Goal: Navigation & Orientation: Find specific page/section

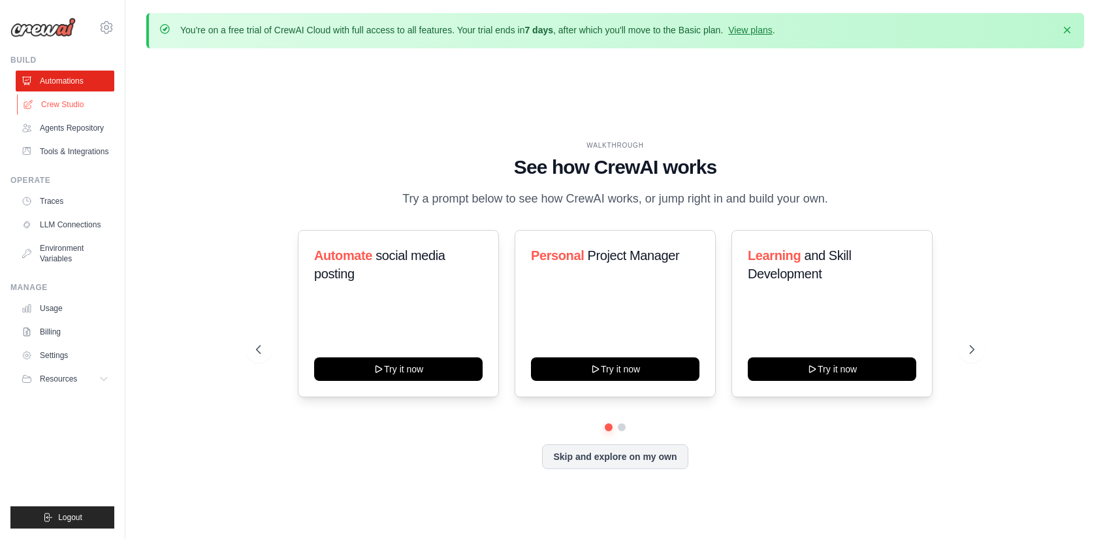
click at [71, 103] on link "Crew Studio" at bounding box center [66, 104] width 99 height 21
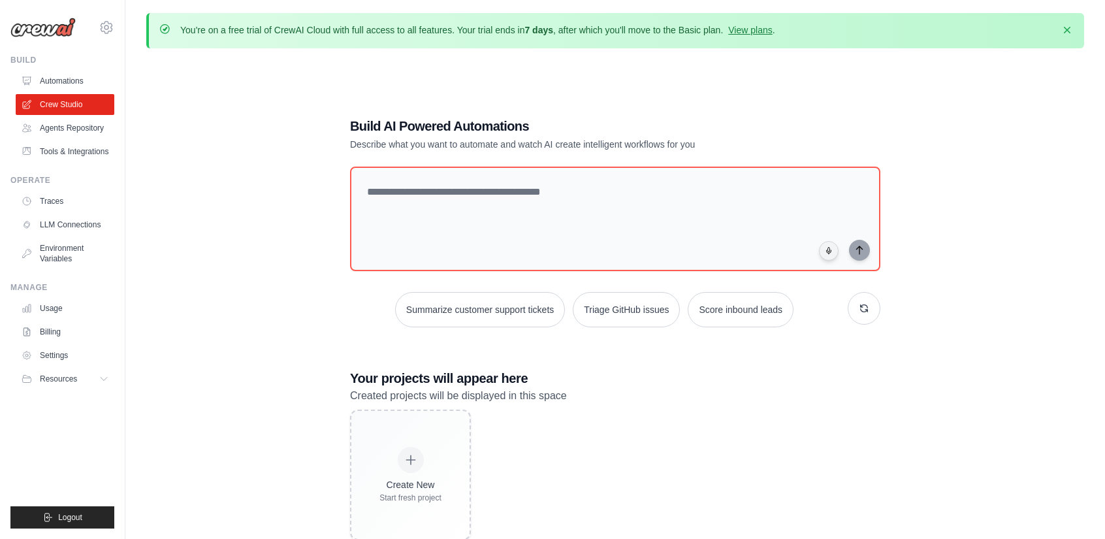
click at [80, 126] on link "Agents Repository" at bounding box center [65, 128] width 99 height 21
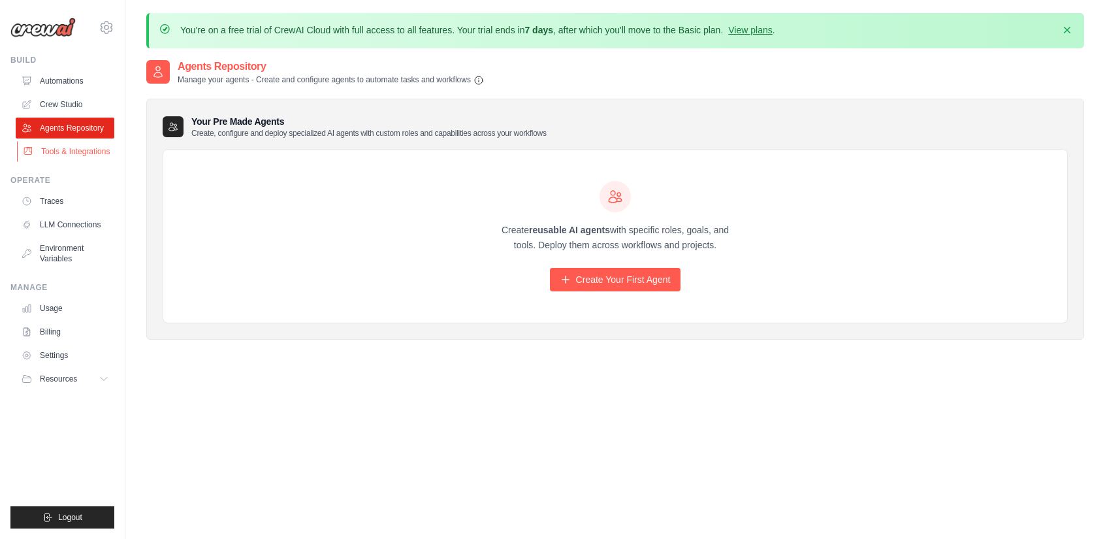
click at [99, 155] on link "Tools & Integrations" at bounding box center [66, 151] width 99 height 21
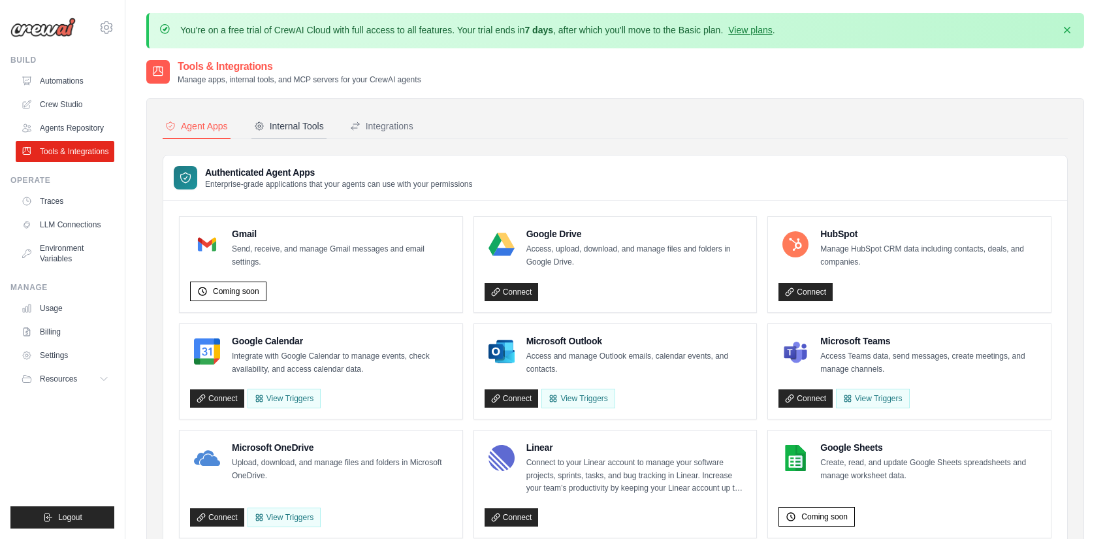
click at [299, 116] on button "Internal Tools" at bounding box center [288, 126] width 75 height 25
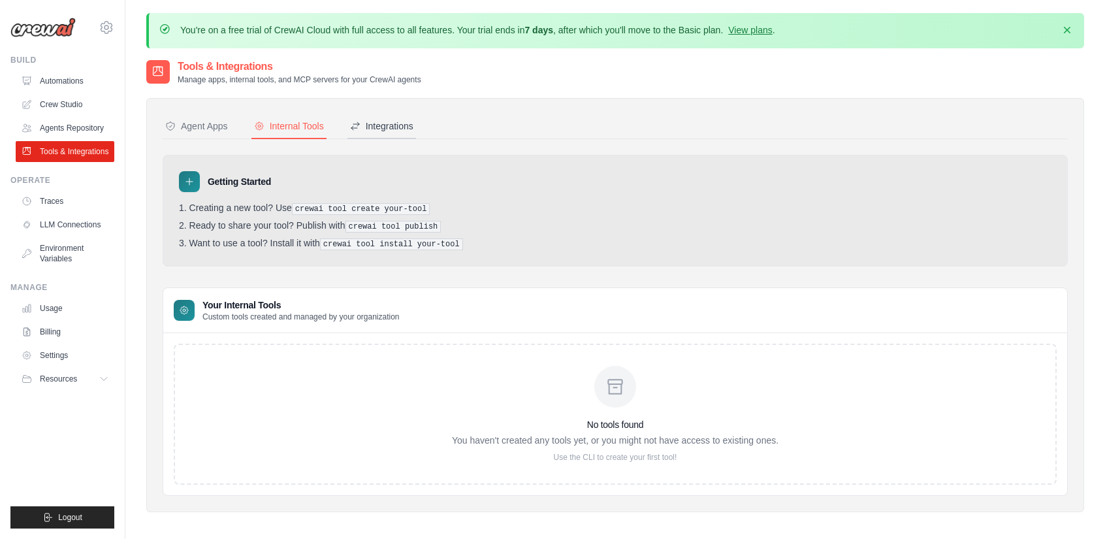
click at [384, 121] on div "Integrations" at bounding box center [381, 126] width 63 height 13
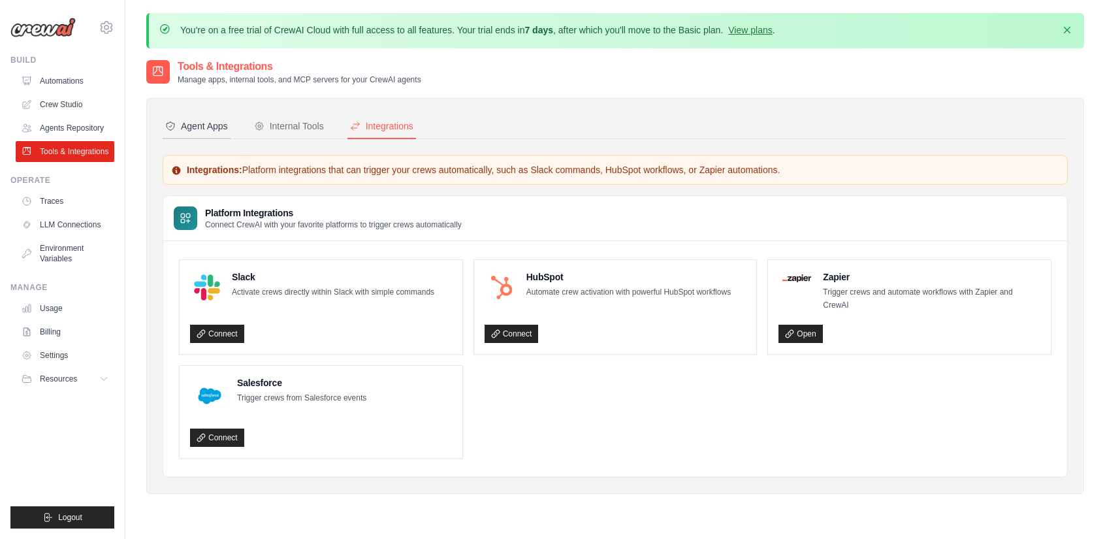
click at [203, 122] on div "Agent Apps" at bounding box center [196, 126] width 63 height 13
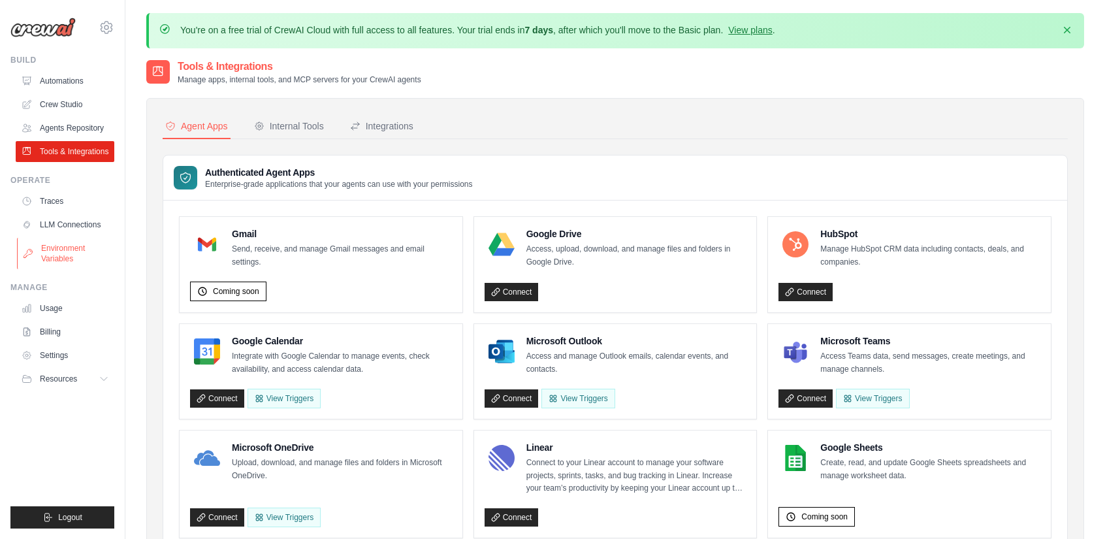
click at [59, 252] on link "Environment Variables" at bounding box center [66, 253] width 99 height 31
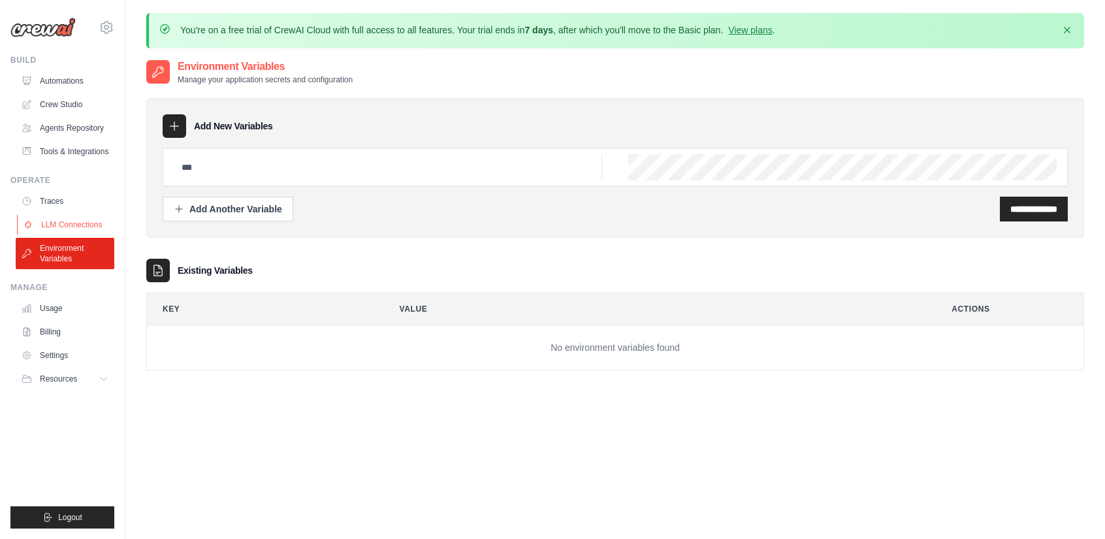
click at [65, 219] on link "LLM Connections" at bounding box center [66, 224] width 99 height 21
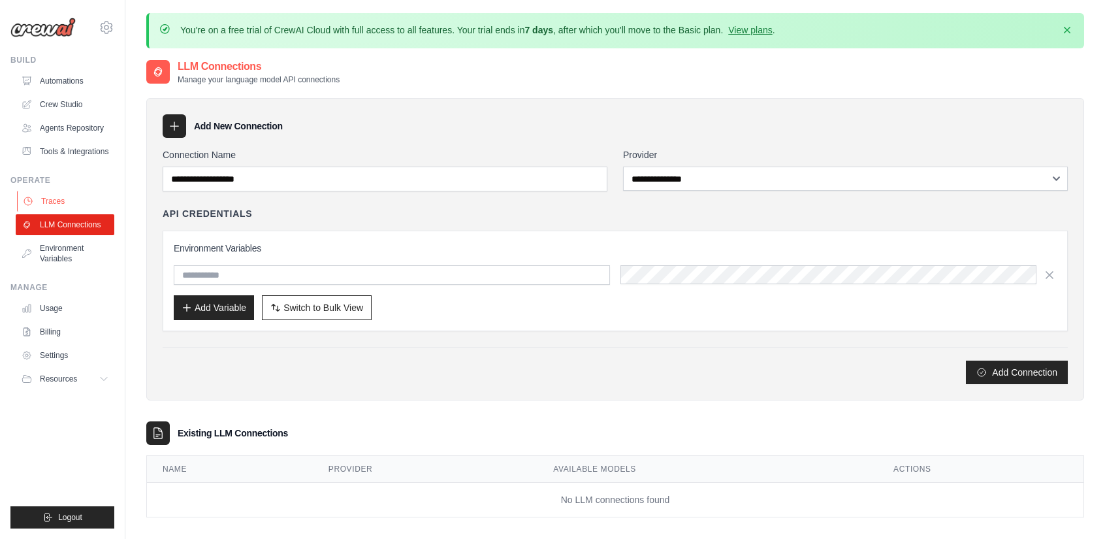
click at [71, 199] on link "Traces" at bounding box center [66, 201] width 99 height 21
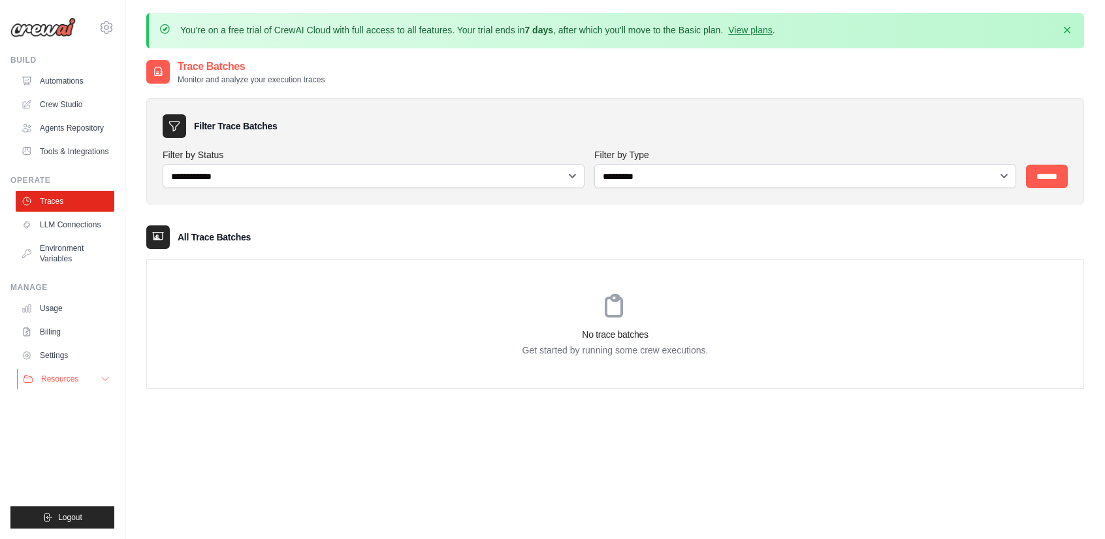
click at [70, 385] on button "Resources" at bounding box center [66, 378] width 99 height 21
click at [76, 402] on span "Documentation" at bounding box center [72, 401] width 53 height 10
click at [39, 308] on link "Usage" at bounding box center [66, 308] width 99 height 21
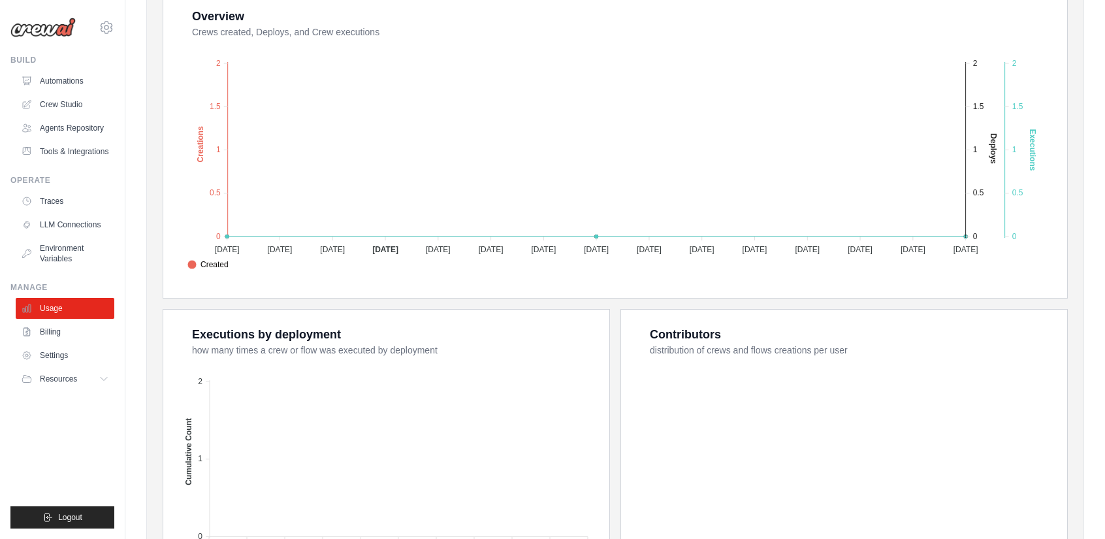
scroll to position [451, 0]
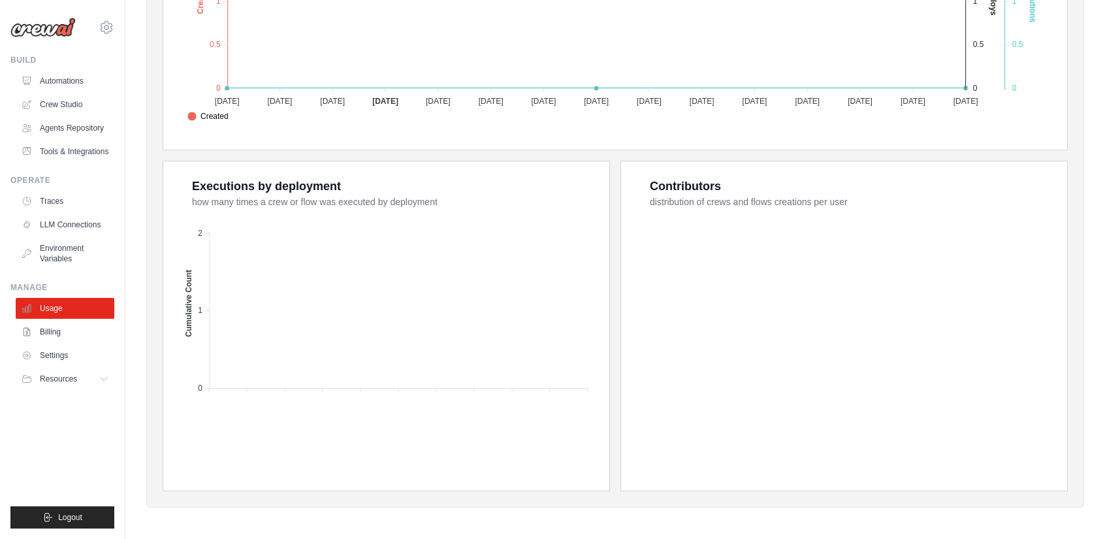
click at [65, 319] on ul "Usage Billing Settings Resources GitHub" at bounding box center [65, 343] width 99 height 91
click at [63, 327] on link "Billing" at bounding box center [66, 331] width 99 height 21
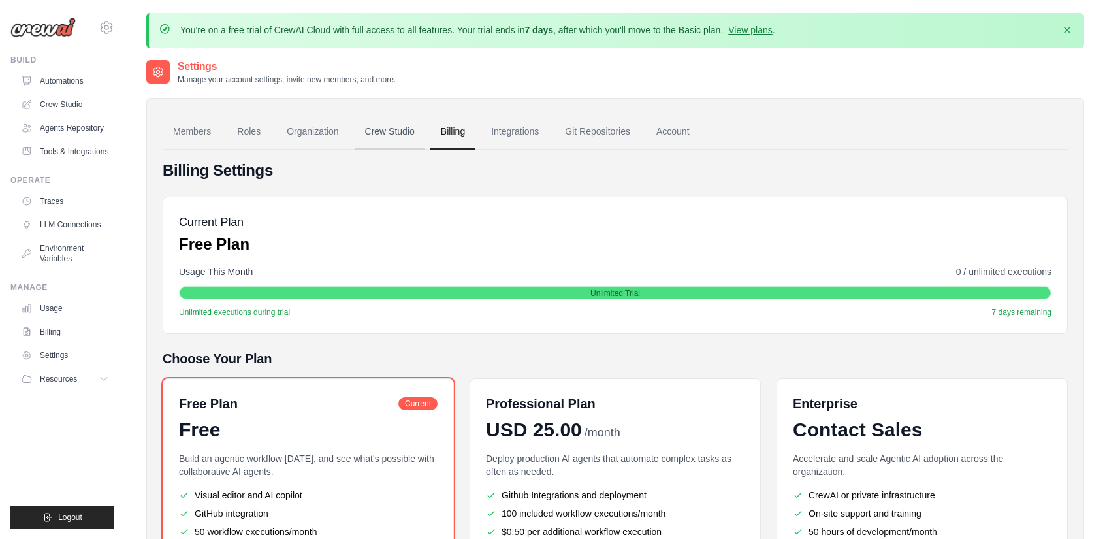
click at [420, 134] on link "Crew Studio" at bounding box center [390, 131] width 71 height 35
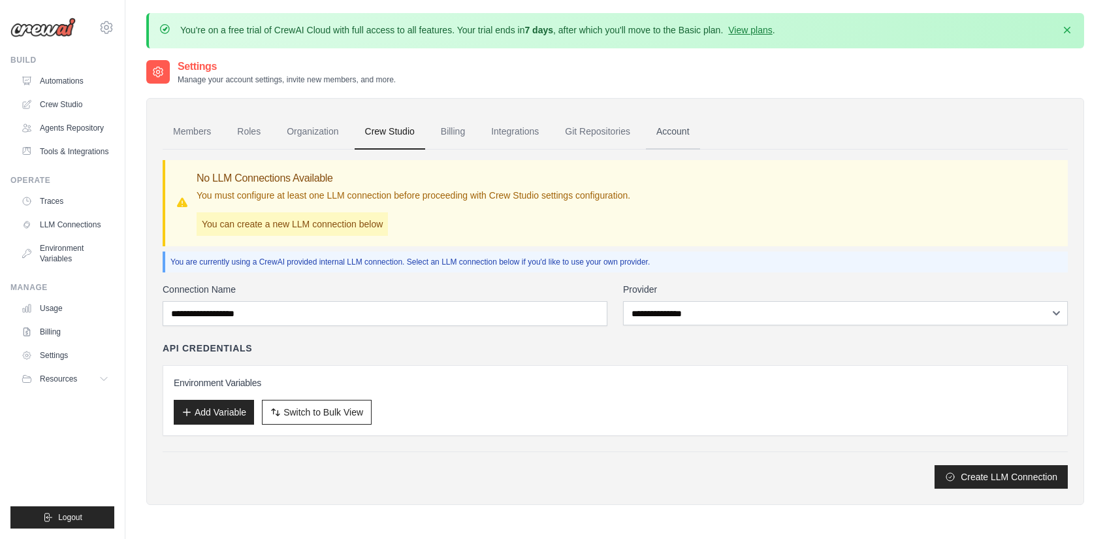
click at [657, 123] on link "Account" at bounding box center [673, 131] width 54 height 35
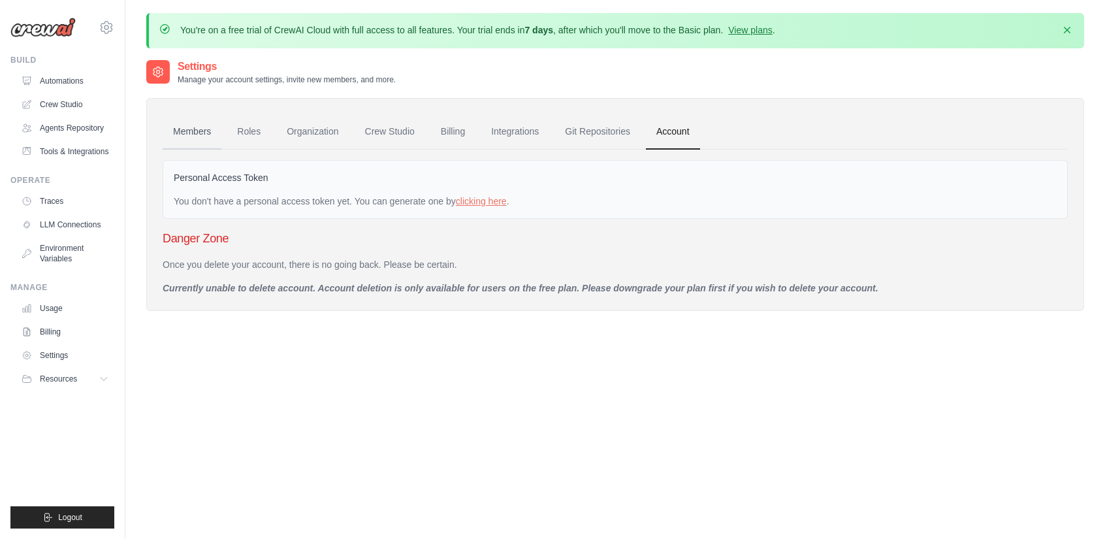
click at [174, 129] on link "Members" at bounding box center [192, 131] width 59 height 35
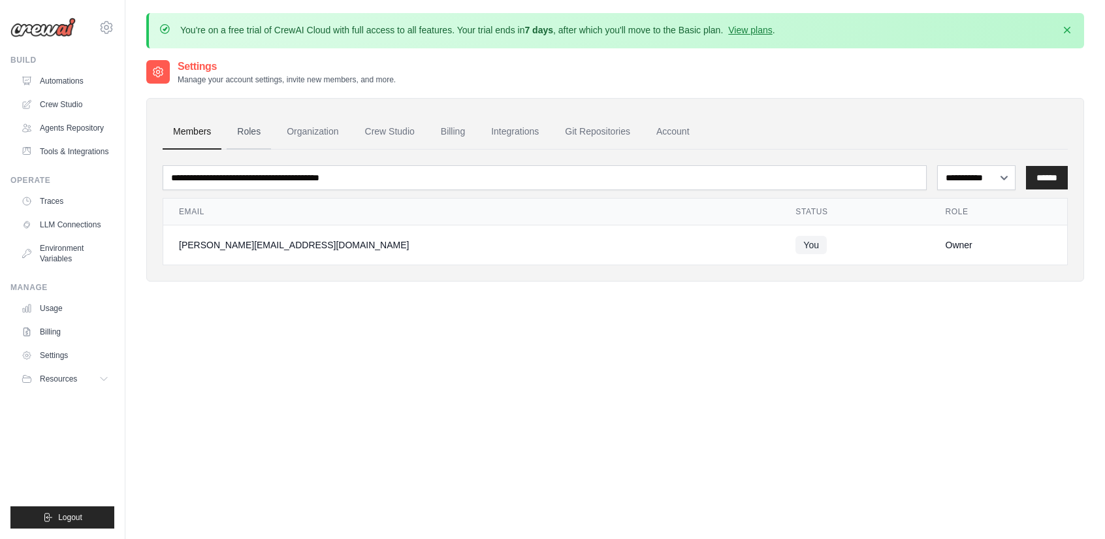
click at [254, 120] on link "Roles" at bounding box center [249, 131] width 44 height 35
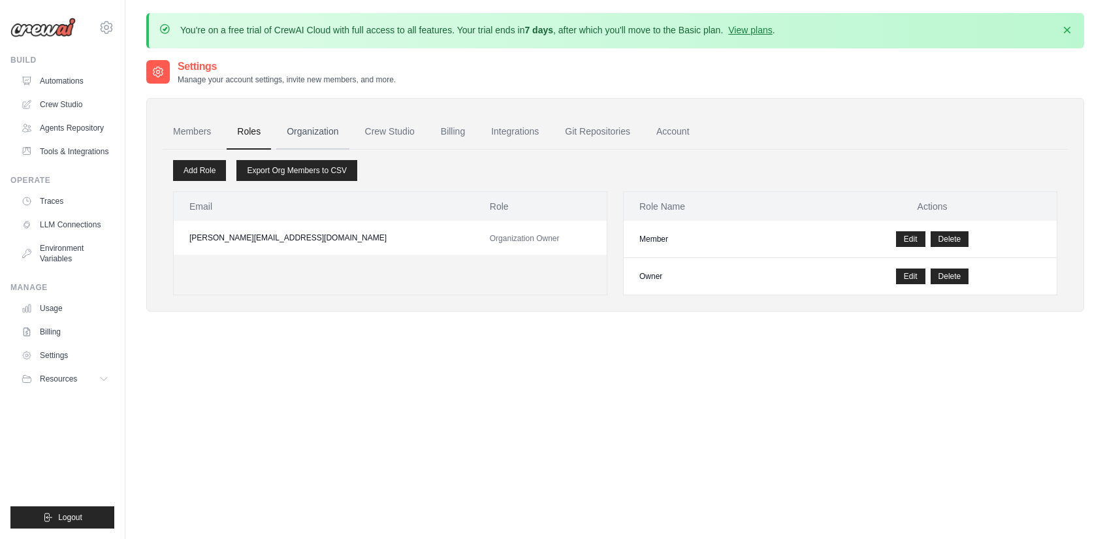
click at [320, 131] on link "Organization" at bounding box center [312, 131] width 73 height 35
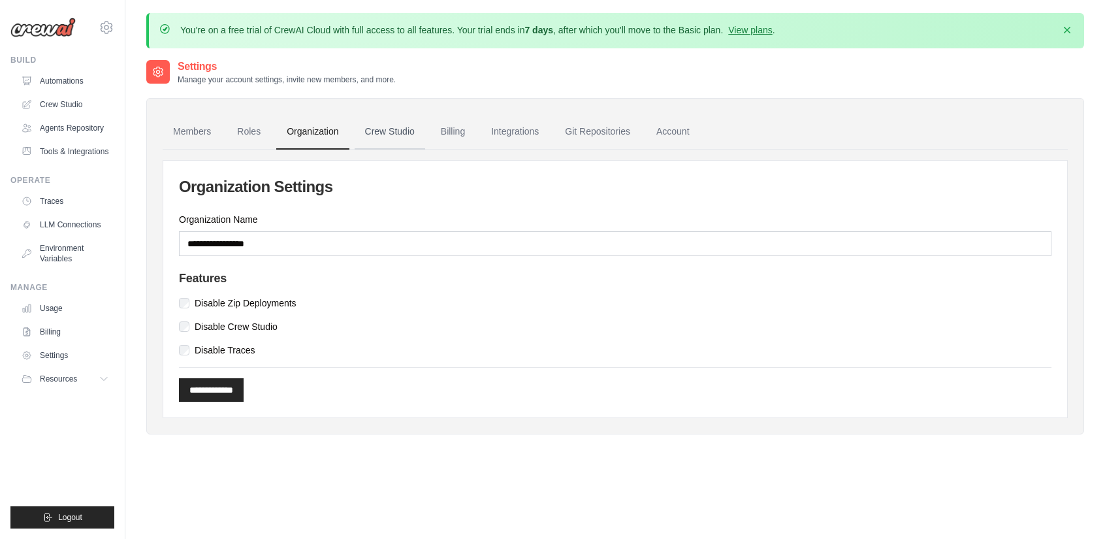
click at [383, 133] on link "Crew Studio" at bounding box center [390, 131] width 71 height 35
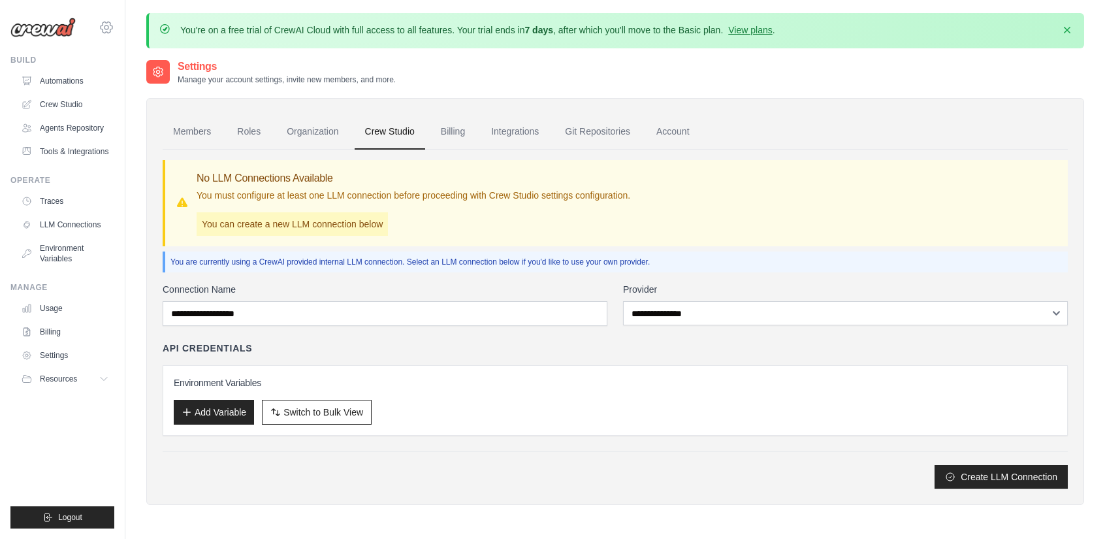
click at [107, 31] on icon at bounding box center [107, 28] width 16 height 16
click at [135, 76] on span "Settings" at bounding box center [163, 80] width 103 height 13
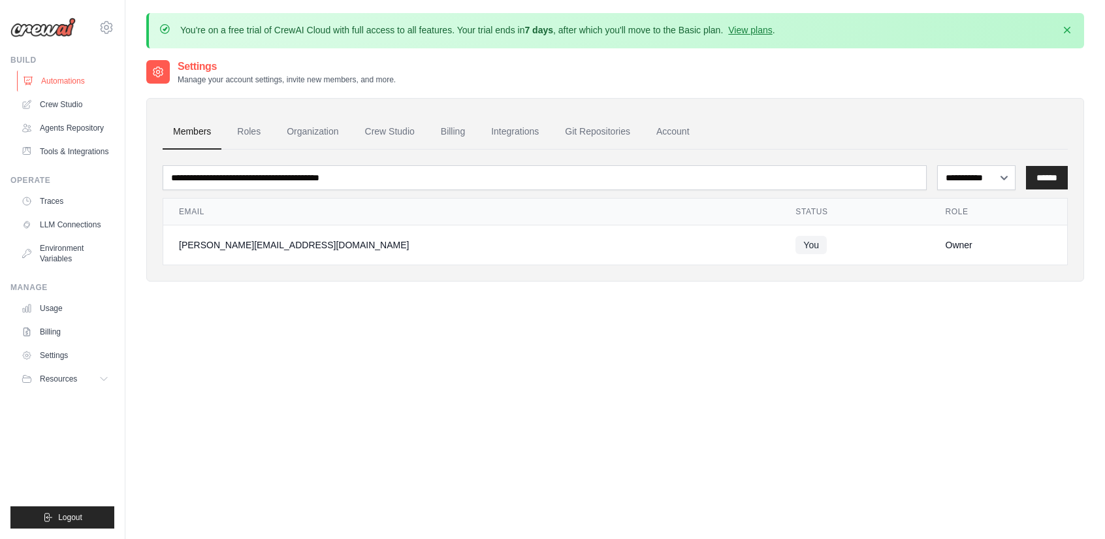
click at [69, 87] on link "Automations" at bounding box center [66, 81] width 99 height 21
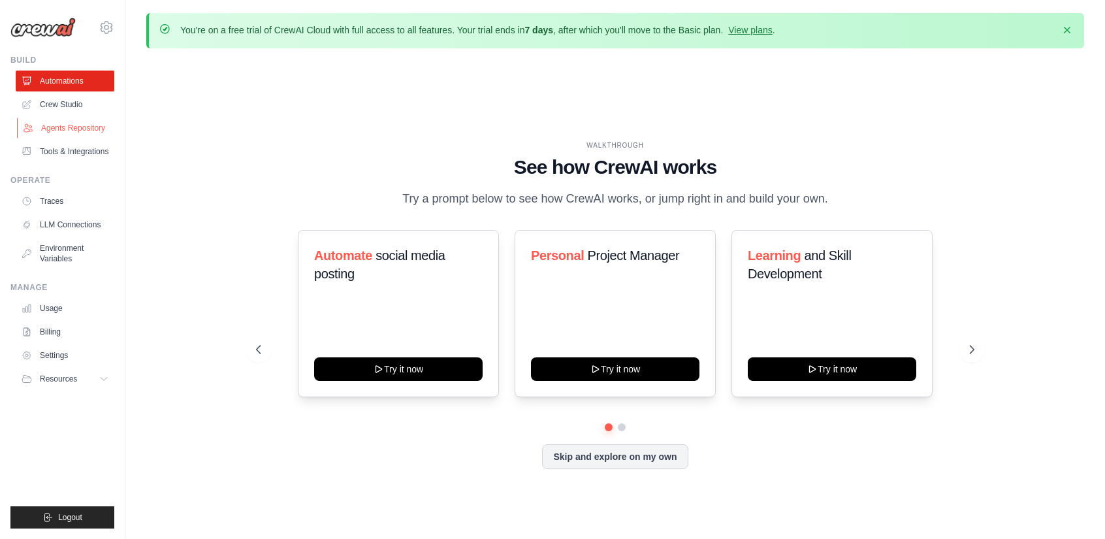
click at [65, 121] on link "Agents Repository" at bounding box center [66, 128] width 99 height 21
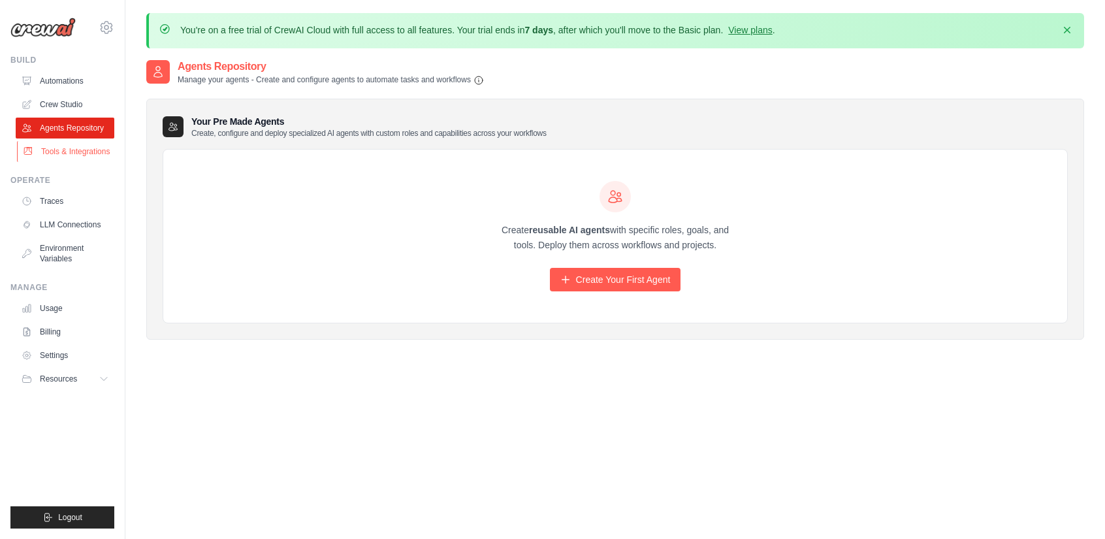
click at [85, 158] on link "Tools & Integrations" at bounding box center [66, 151] width 99 height 21
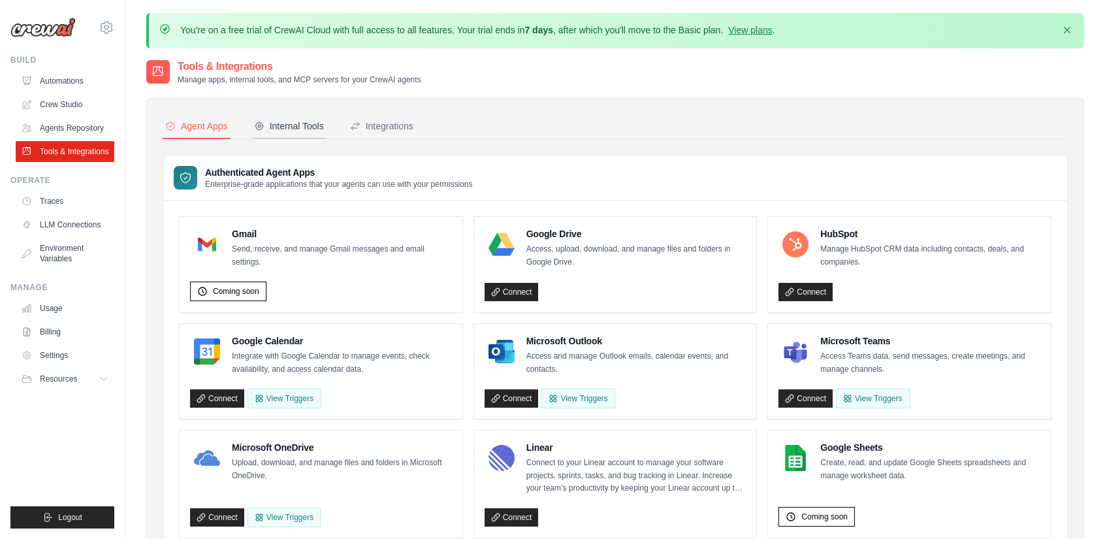
click at [298, 129] on div "Internal Tools" at bounding box center [289, 126] width 70 height 13
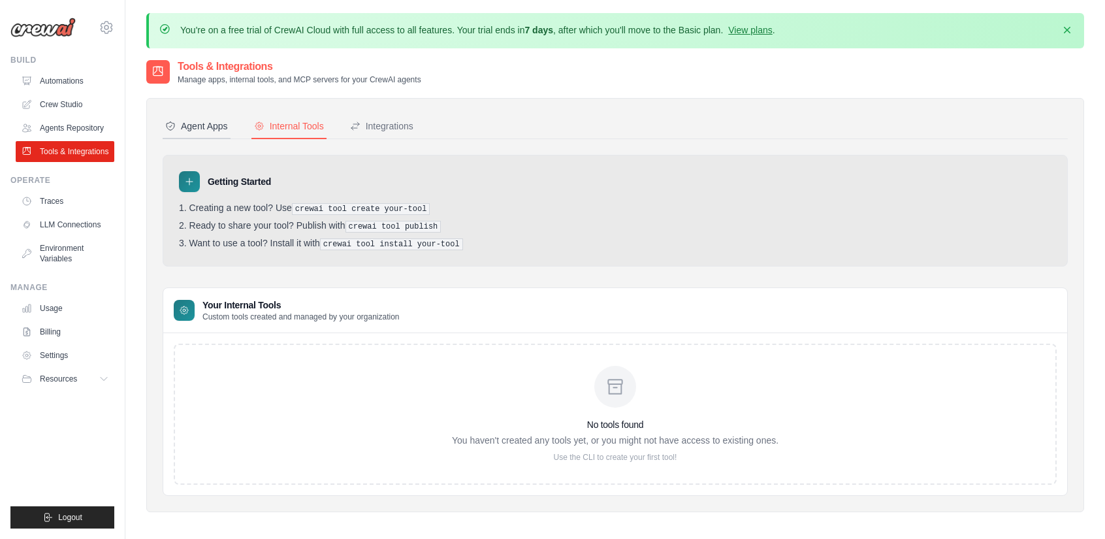
click at [195, 133] on button "Agent Apps" at bounding box center [197, 126] width 68 height 25
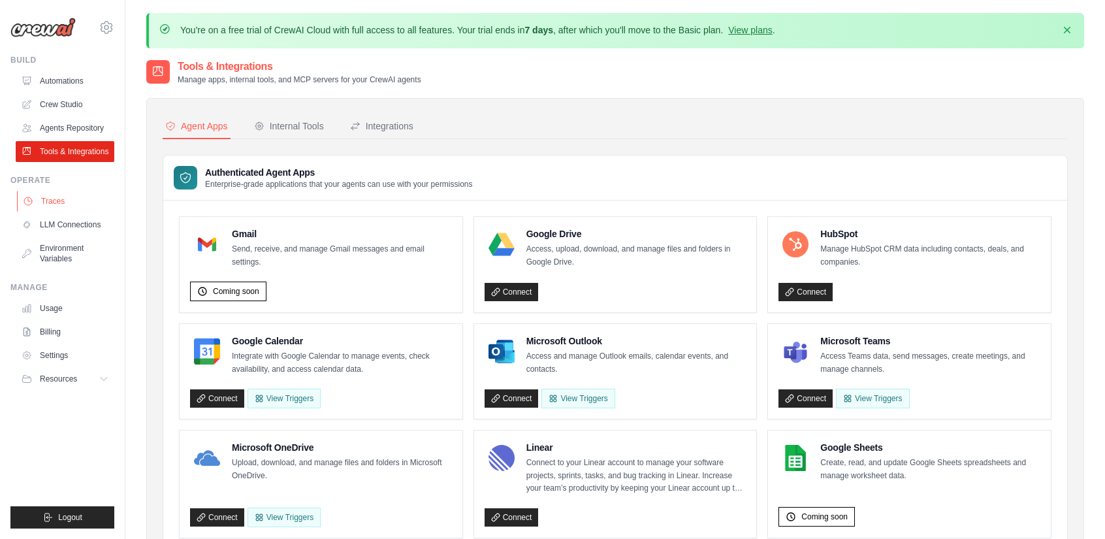
click at [74, 198] on link "Traces" at bounding box center [66, 201] width 99 height 21
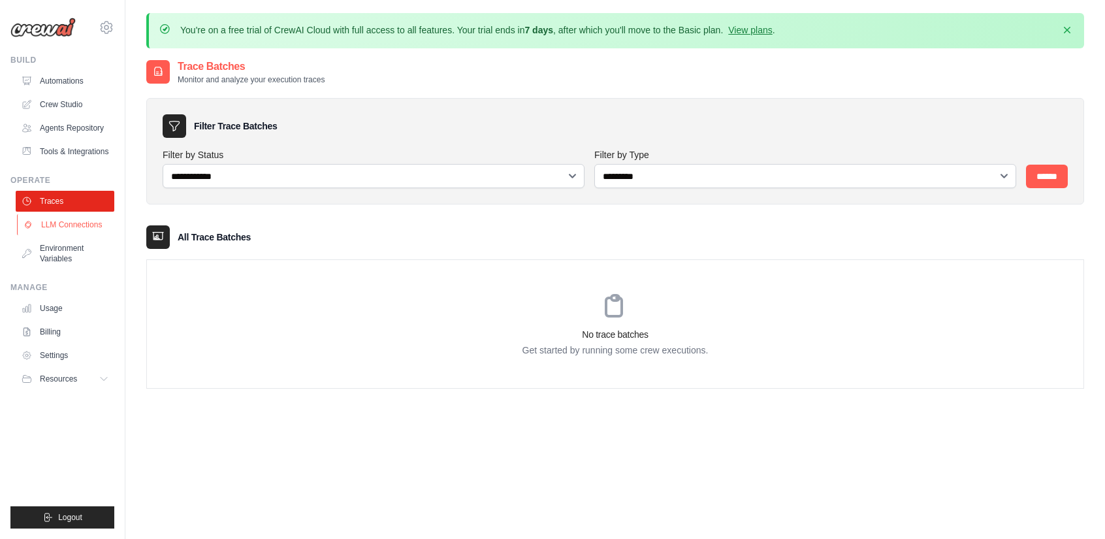
click at [75, 220] on link "LLM Connections" at bounding box center [66, 224] width 99 height 21
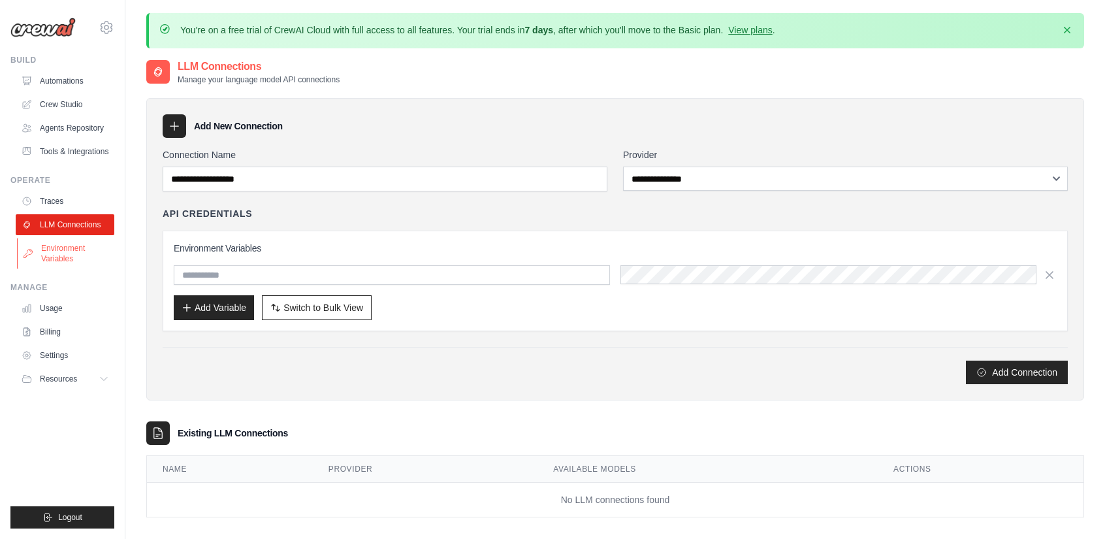
click at [76, 244] on link "Environment Variables" at bounding box center [66, 253] width 99 height 31
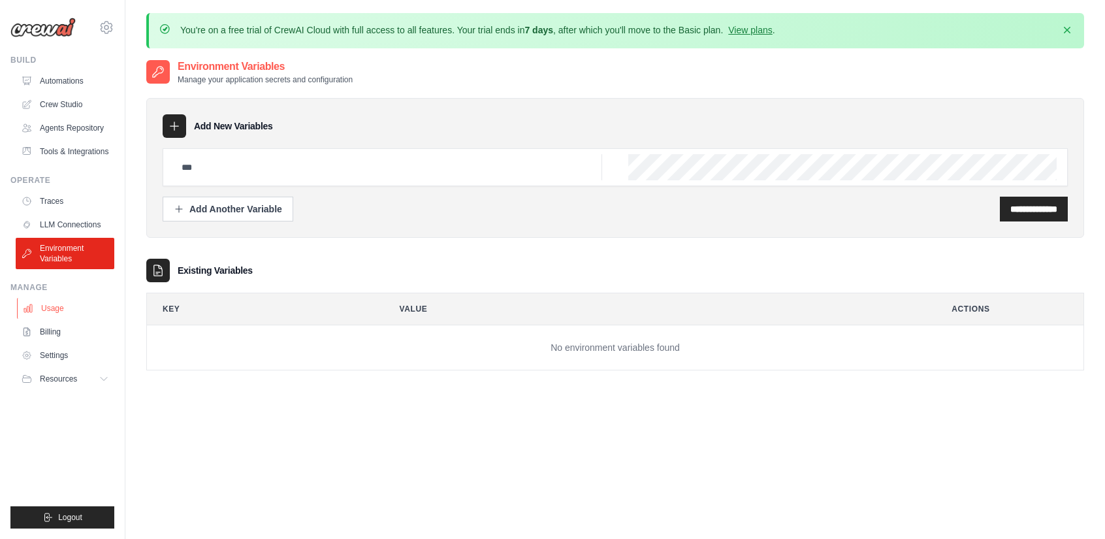
click at [61, 299] on link "Usage" at bounding box center [66, 308] width 99 height 21
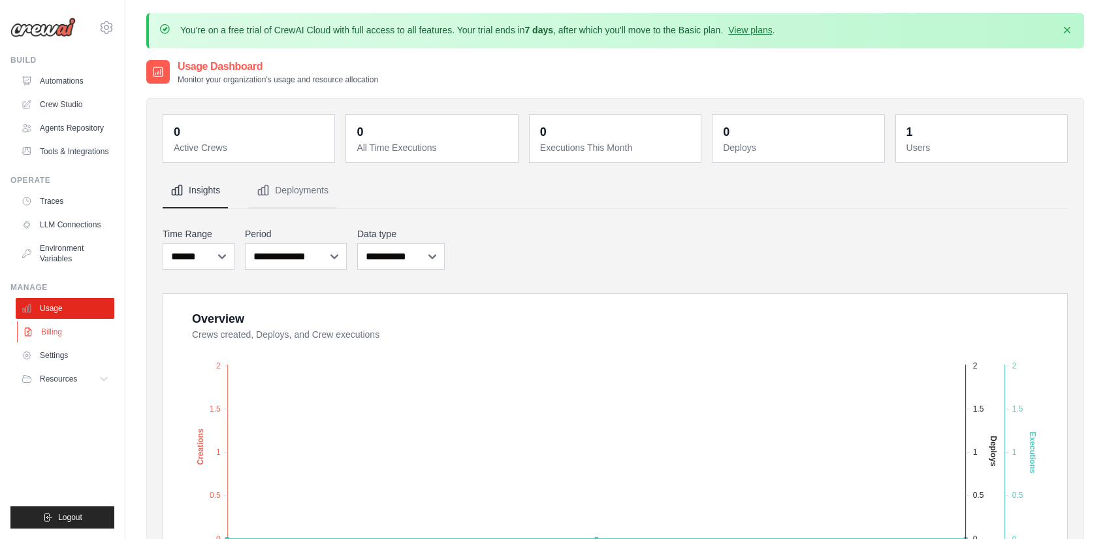
click at [57, 329] on link "Billing" at bounding box center [66, 331] width 99 height 21
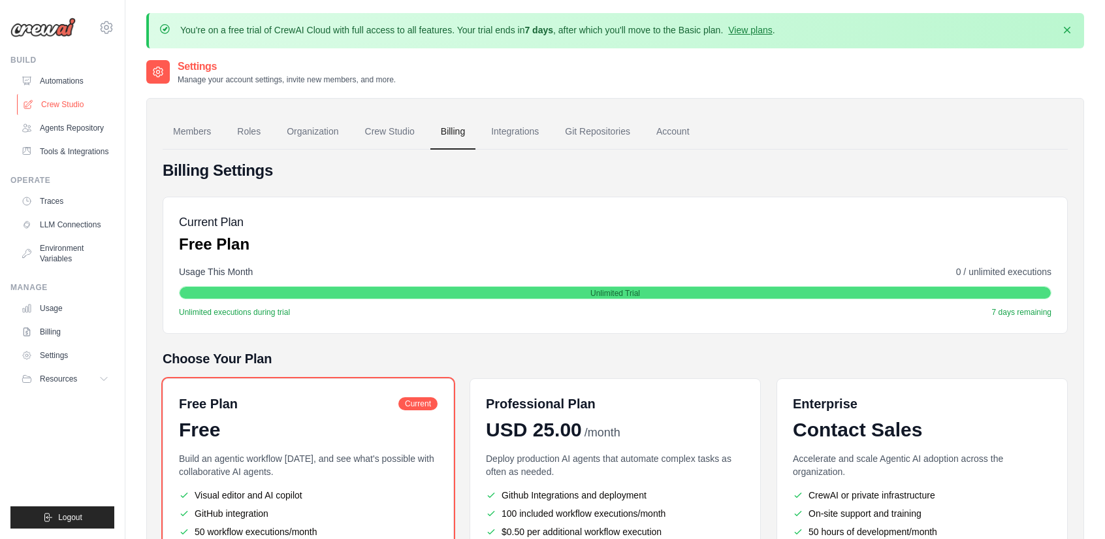
click at [60, 98] on link "Crew Studio" at bounding box center [66, 104] width 99 height 21
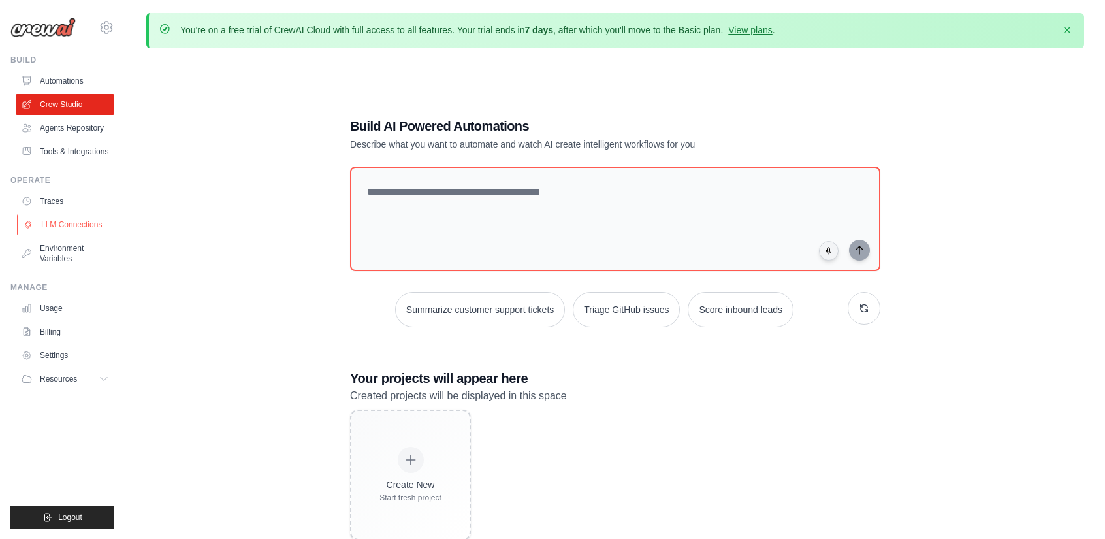
click at [82, 228] on link "LLM Connections" at bounding box center [66, 224] width 99 height 21
